Goal: Transaction & Acquisition: Obtain resource

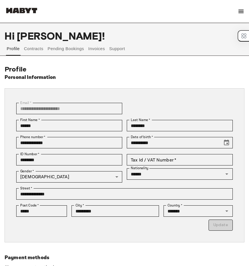
click at [35, 11] on img at bounding box center [22, 11] width 34 height 6
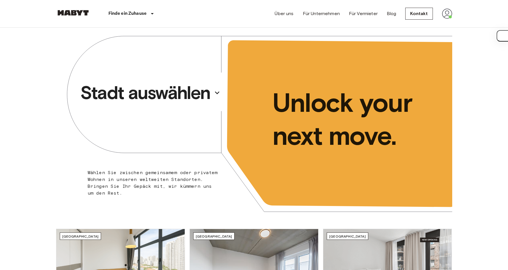
click at [169, 97] on p "Stadt auswählen" at bounding box center [145, 92] width 130 height 23
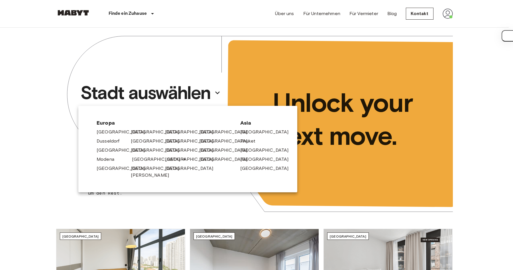
click at [144, 159] on link "München" at bounding box center [159, 159] width 54 height 7
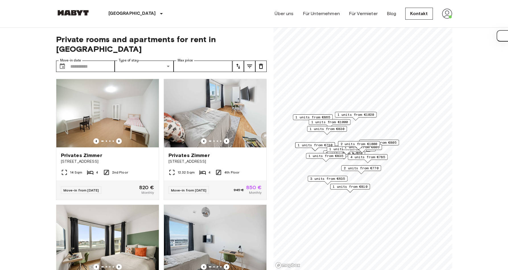
click at [78, 108] on img at bounding box center [107, 113] width 103 height 68
click at [190, 9] on div "München Europa Amsterdam Berlin Brüssel Köln Dusseldorf Frankfurt Graz Hamburg …" at bounding box center [254, 13] width 396 height 27
